Goal: Task Accomplishment & Management: Complete application form

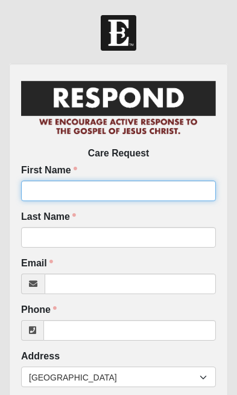
click at [182, 188] on input "First Name" at bounding box center [118, 190] width 195 height 21
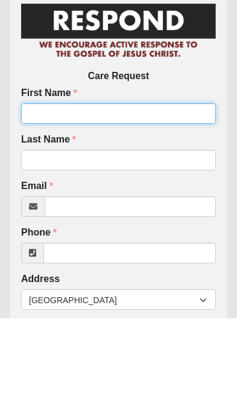
type input "[PERSON_NAME]"
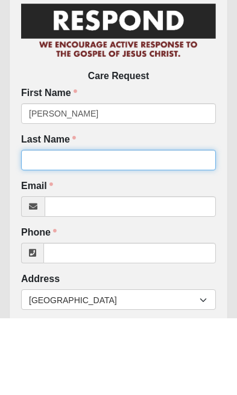
type input "Powers"
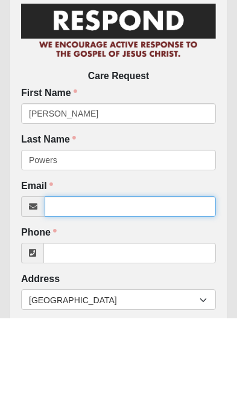
type input "[EMAIL_ADDRESS][DOMAIN_NAME]"
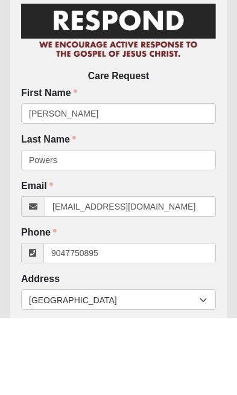
type input "[PHONE_NUMBER]"
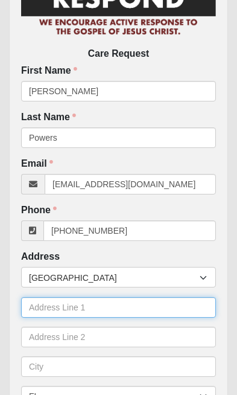
click at [188, 308] on input "text" at bounding box center [118, 307] width 195 height 21
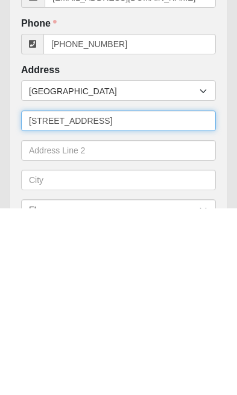
type input "[STREET_ADDRESS]"
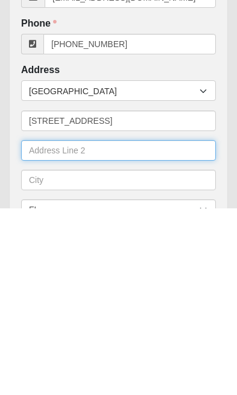
click at [38, 326] on input "text" at bounding box center [118, 336] width 195 height 21
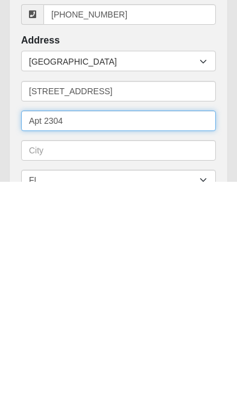
type input "Apt 2304"
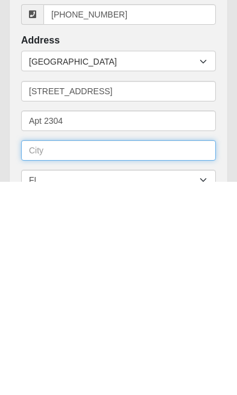
click at [45, 353] on input "text" at bounding box center [118, 363] width 195 height 21
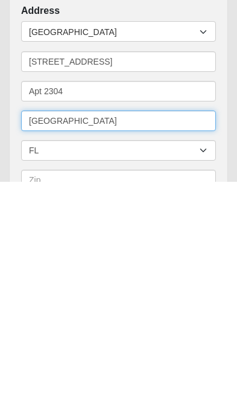
type input "[GEOGRAPHIC_DATA]"
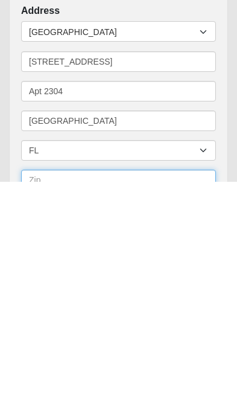
click at [56, 383] on input "text" at bounding box center [118, 393] width 195 height 21
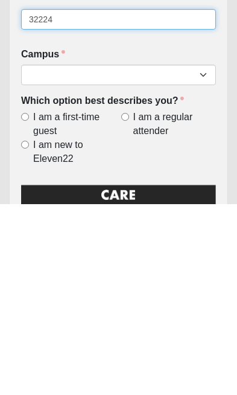
scroll to position [318, 0]
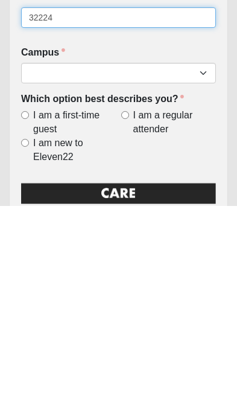
type input "32224"
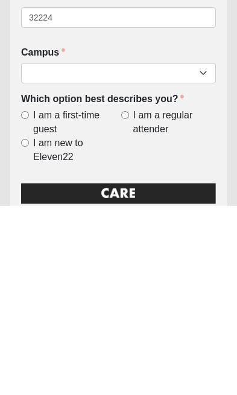
click at [122, 300] on input "I am a regular attender" at bounding box center [125, 304] width 8 height 8
radio input "true"
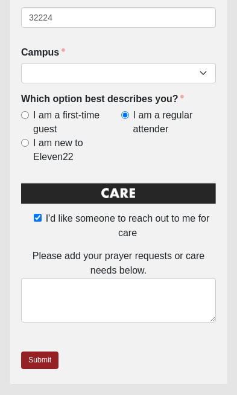
scroll to position [536, 0]
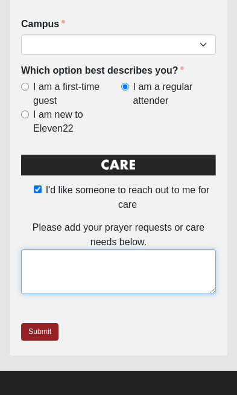
click at [142, 272] on textarea at bounding box center [118, 271] width 195 height 45
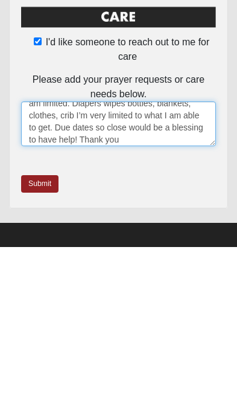
scroll to position [57, 0]
type textarea "Single mom pregnant due 11 weeks. I work [DEMOGRAPHIC_DATA] and take care of my…"
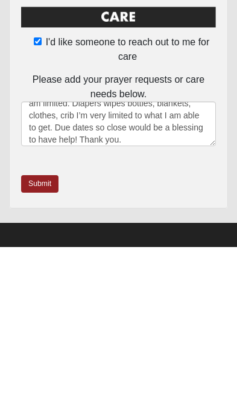
click at [31, 323] on link "Submit" at bounding box center [39, 331] width 37 height 17
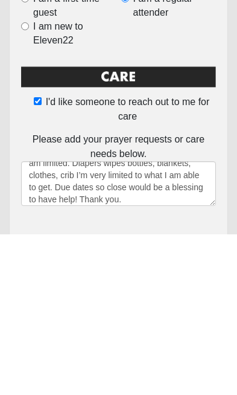
scroll to position [0, 0]
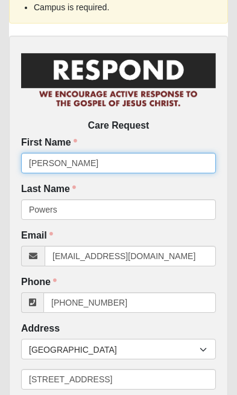
click at [182, 160] on input "[PERSON_NAME]" at bounding box center [118, 163] width 195 height 21
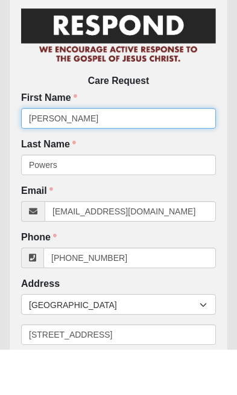
type input "[PERSON_NAME]"
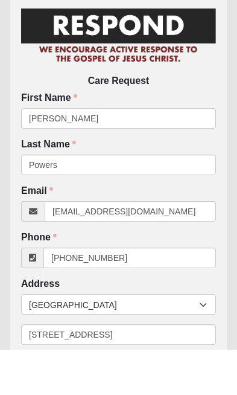
scroll to position [133, 0]
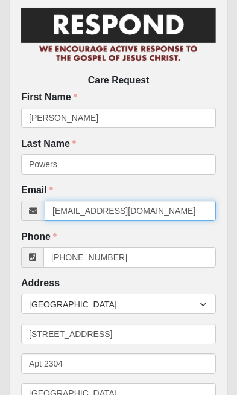
click at [185, 212] on input "[EMAIL_ADDRESS][DOMAIN_NAME]" at bounding box center [130, 210] width 171 height 21
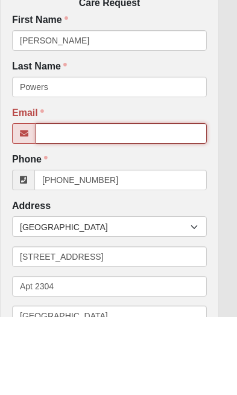
type input "[EMAIL_ADDRESS][DOMAIN_NAME]"
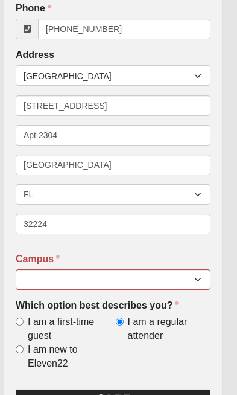
scroll to position [364, 4]
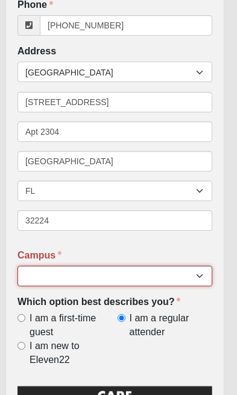
click at [203, 279] on select "[GEOGRAPHIC_DATA] [GEOGRAPHIC_DATA] (Coming Soon) Eleven22 Online [PERSON_NAME]…" at bounding box center [114, 275] width 195 height 21
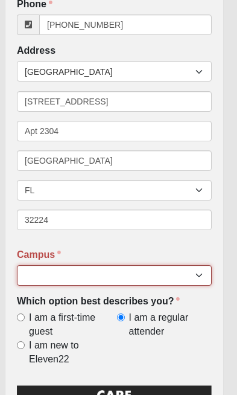
select select "3"
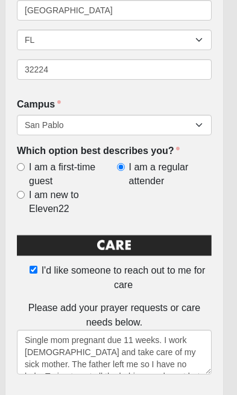
scroll to position [460, 4]
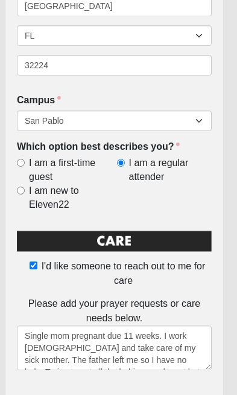
click at [46, 389] on div "Care Request First Name [PERSON_NAME] First Name is required. Last Name [PERSON…" at bounding box center [114, 18] width 219 height 828
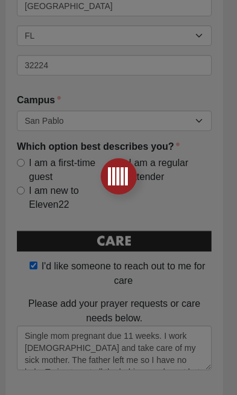
scroll to position [0, 4]
